Goal: Check status: Check status

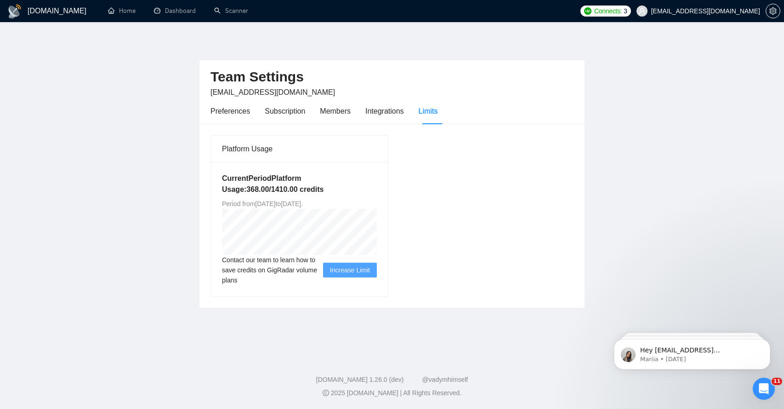
click at [257, 202] on span "Period from [DATE] to [DATE] ." at bounding box center [262, 203] width 81 height 7
click at [282, 206] on span "Period from [DATE] to [DATE] ." at bounding box center [262, 203] width 81 height 7
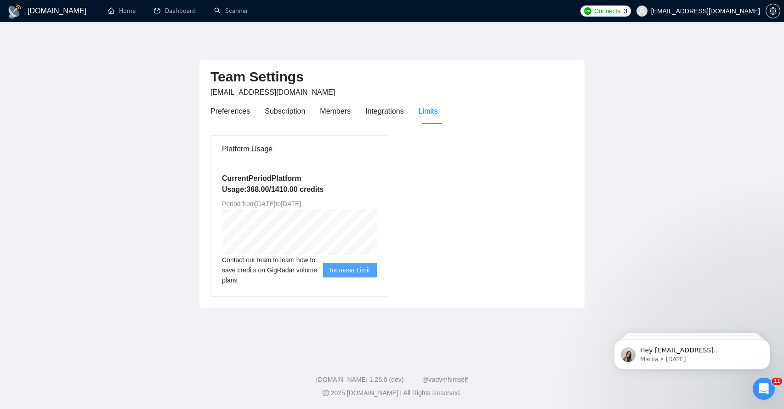
click at [303, 203] on span "Period from [DATE] to [DATE] ." at bounding box center [262, 203] width 81 height 7
click at [292, 206] on span "Period from [DATE] to [DATE] ." at bounding box center [262, 203] width 81 height 7
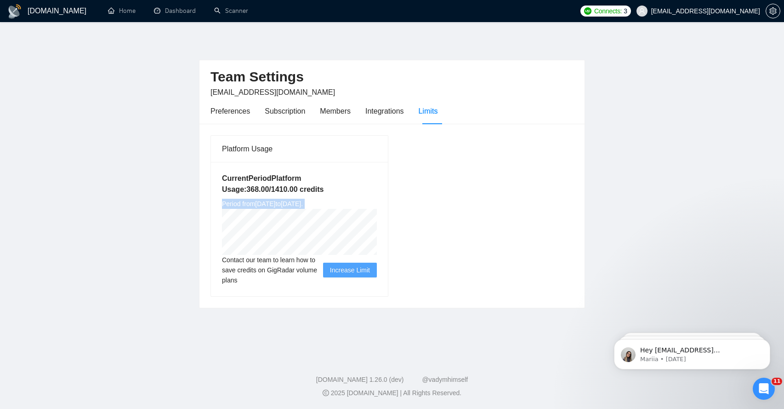
click at [292, 206] on span "Period from [DATE] to [DATE] ." at bounding box center [262, 203] width 81 height 7
click at [172, 12] on link "Dashboard" at bounding box center [175, 11] width 42 height 8
